Goal: Task Accomplishment & Management: Manage account settings

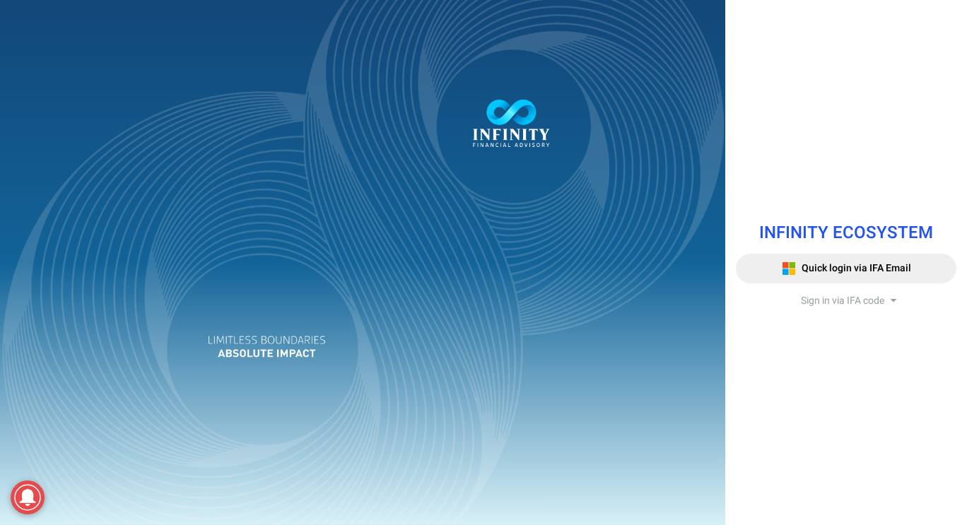
click at [870, 305] on span "Sign in via IFA code" at bounding box center [841, 300] width 83 height 15
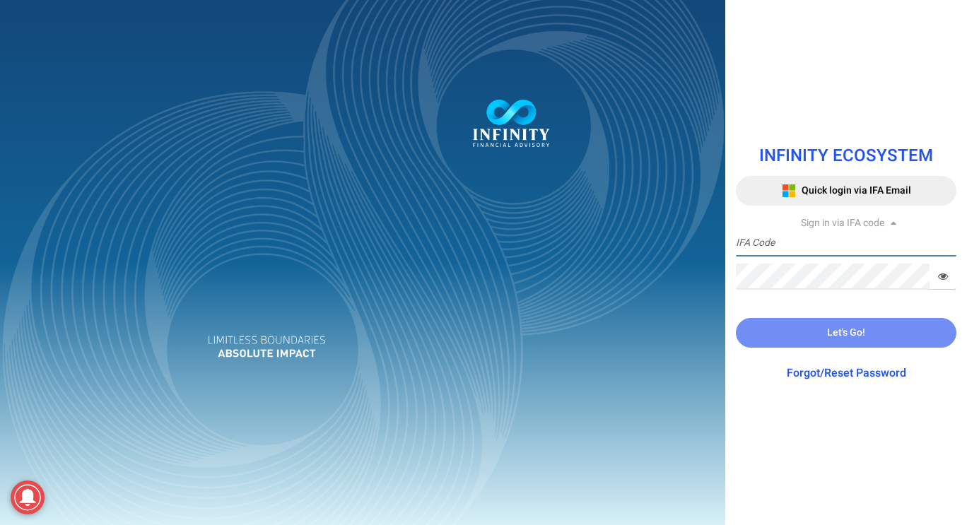
click at [828, 248] on input "text" at bounding box center [845, 243] width 220 height 26
type input "IFA0166"
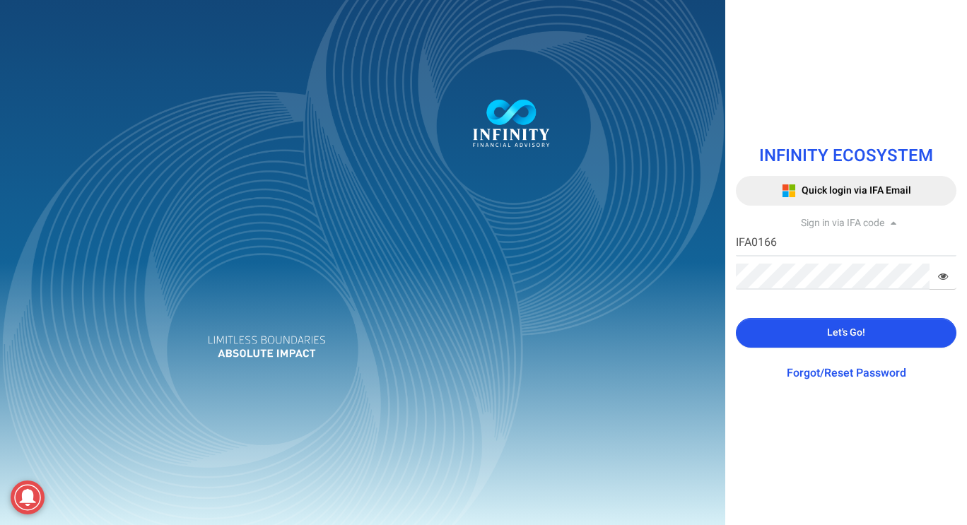
click at [824, 314] on div "INFINITY ECOSYSTEM Quick login via IFA Email Sign in via IFA code IFA0166 IFA C…" at bounding box center [846, 262] width 242 height 266
click at [822, 329] on button "Let's Go!" at bounding box center [845, 333] width 220 height 30
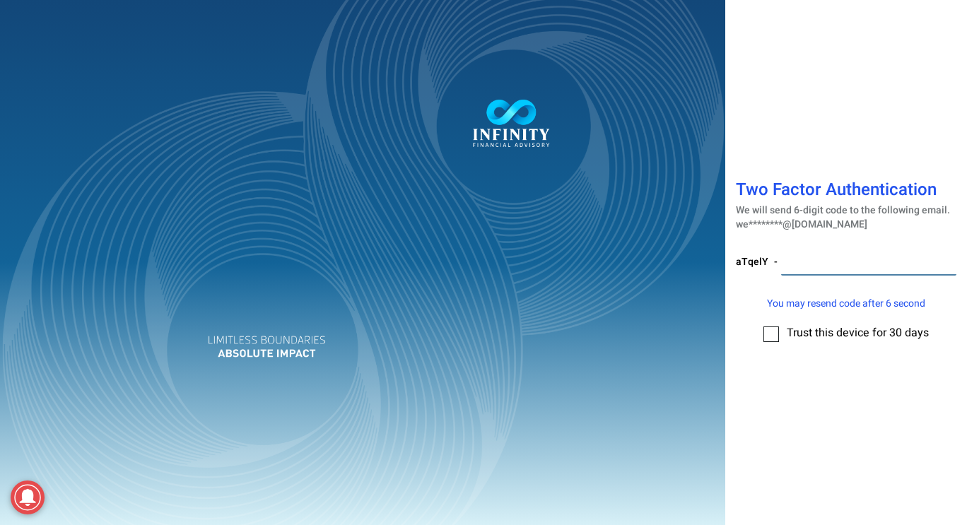
click at [861, 273] on input "number" at bounding box center [868, 262] width 175 height 26
type input "311911"
